Goal: Navigation & Orientation: Go to known website

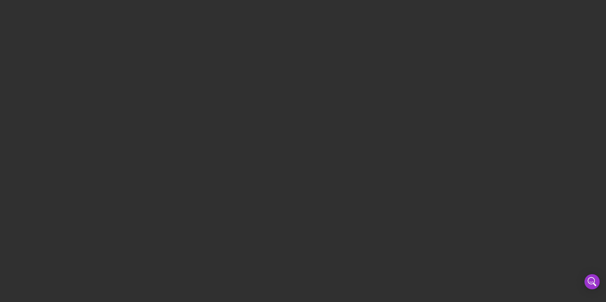
click at [239, 44] on div at bounding box center [303, 151] width 606 height 302
